Goal: Information Seeking & Learning: Learn about a topic

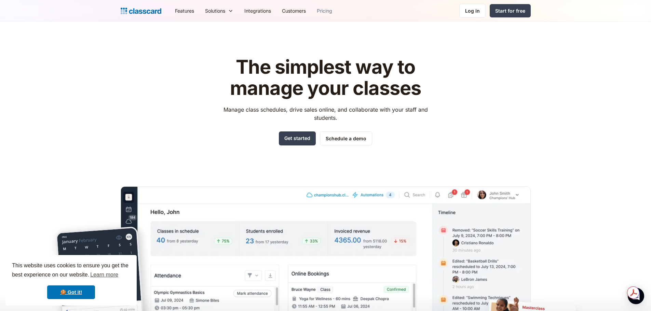
click at [327, 10] on link "Pricing" at bounding box center [324, 10] width 26 height 15
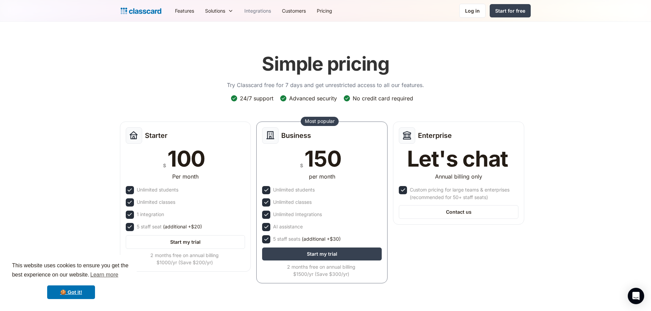
click at [258, 13] on link "Integrations" at bounding box center [258, 10] width 38 height 15
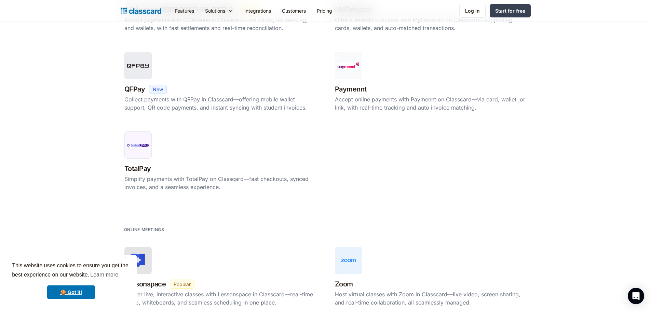
scroll to position [581, 0]
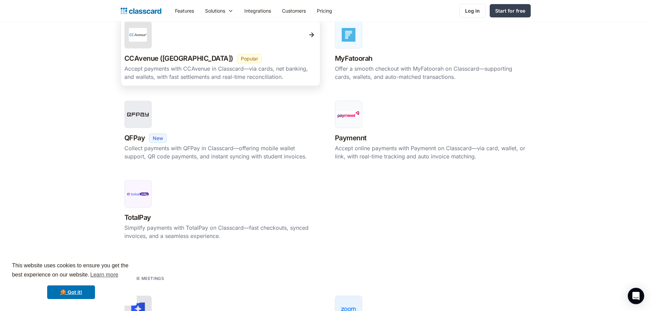
click at [138, 41] on img at bounding box center [138, 35] width 18 height 14
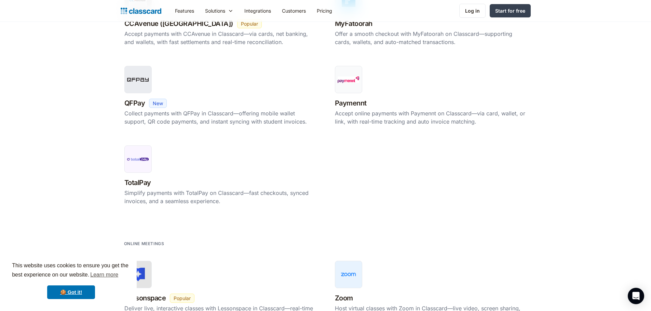
scroll to position [681, 0]
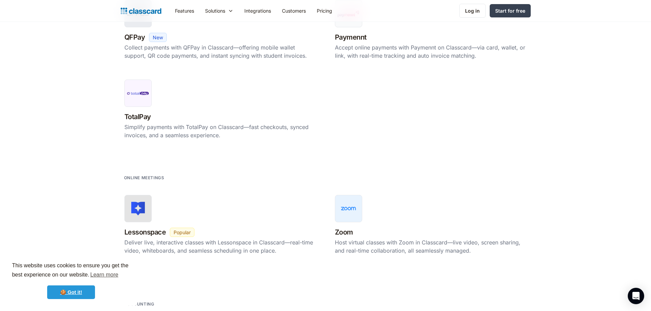
click at [71, 292] on link "🍪 Got it!" at bounding box center [71, 292] width 48 height 14
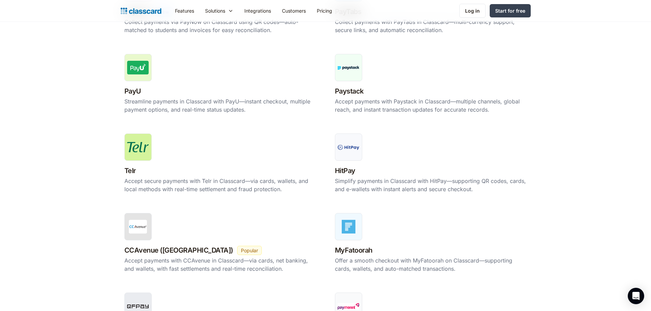
scroll to position [444, 0]
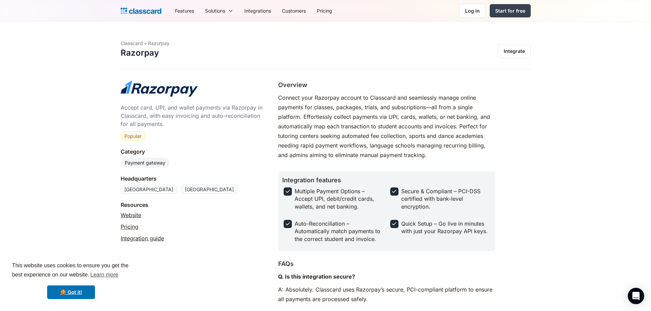
scroll to position [68, 0]
